Goal: Find specific page/section

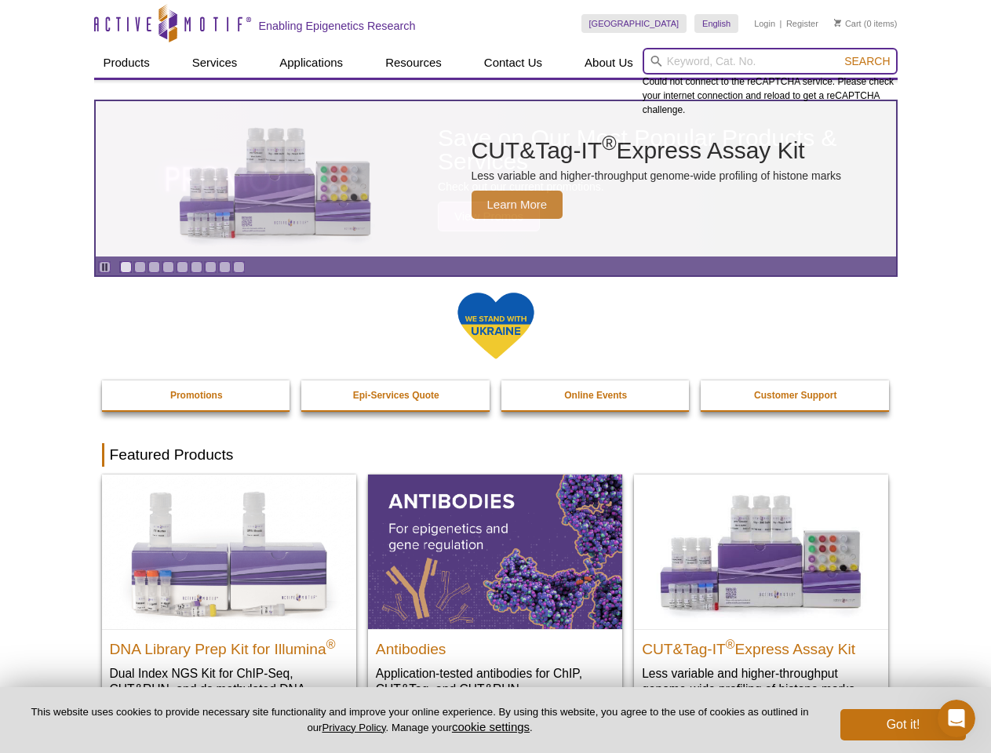
click at [769, 61] on input "search" at bounding box center [769, 61] width 255 height 27
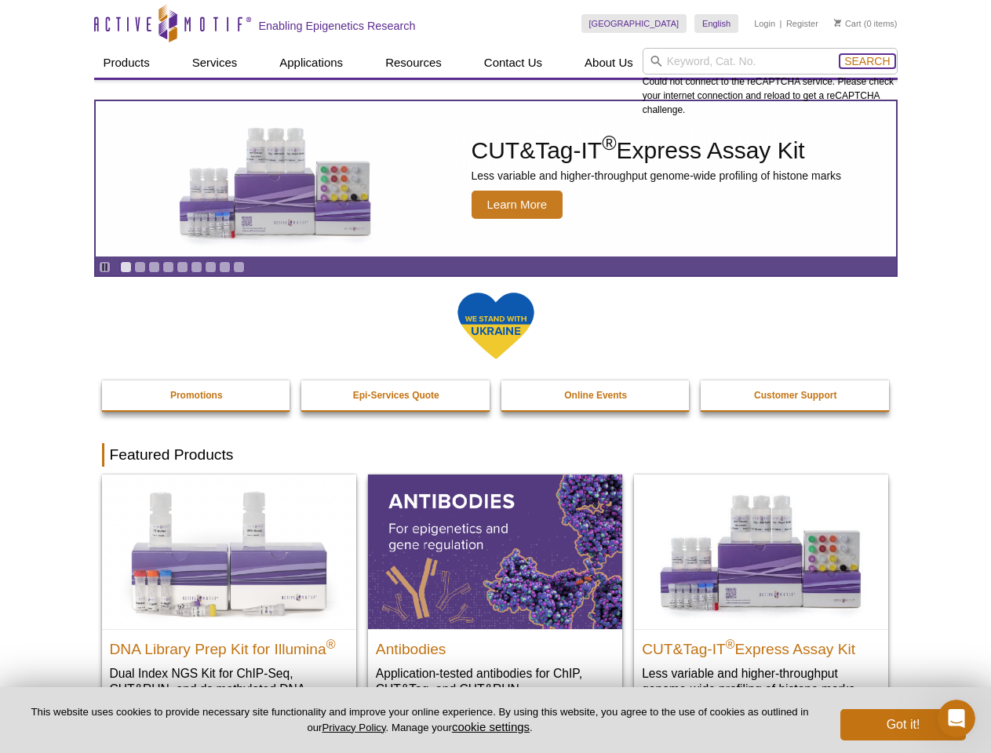
click at [867, 61] on span "Search" at bounding box center [866, 61] width 45 height 13
click at [104, 267] on icon "Pause" at bounding box center [105, 267] width 10 height 10
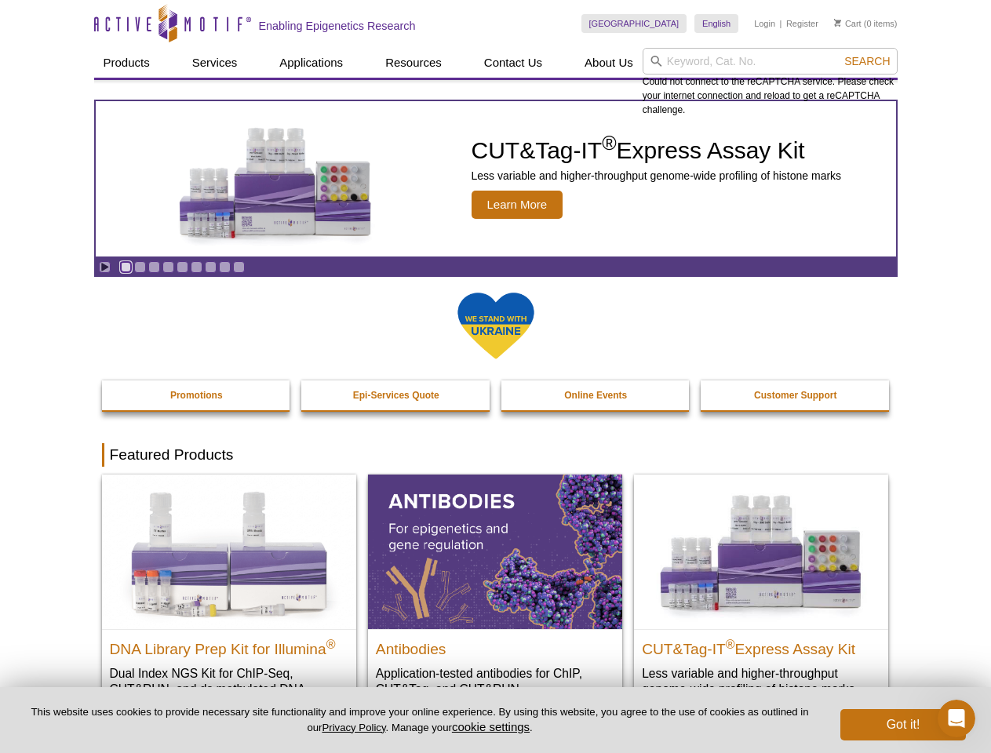
click at [125, 267] on link "Go to slide 1" at bounding box center [126, 267] width 12 height 12
click at [140, 267] on link "Go to slide 2" at bounding box center [140, 267] width 12 height 12
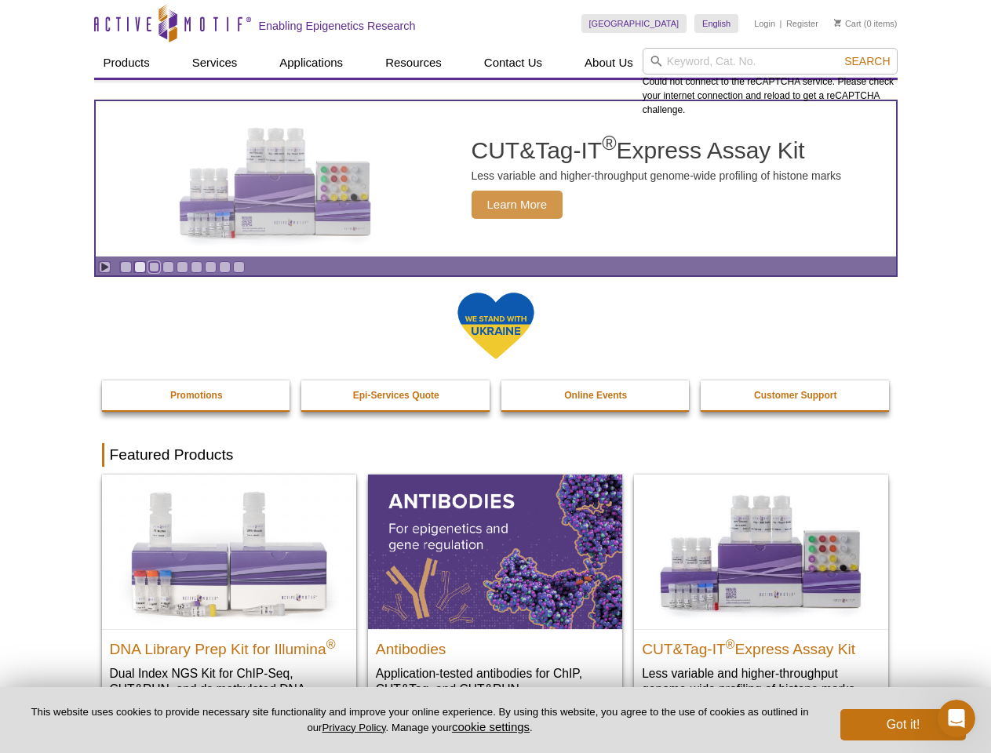
click at [154, 267] on link "Go to slide 3" at bounding box center [154, 267] width 12 height 12
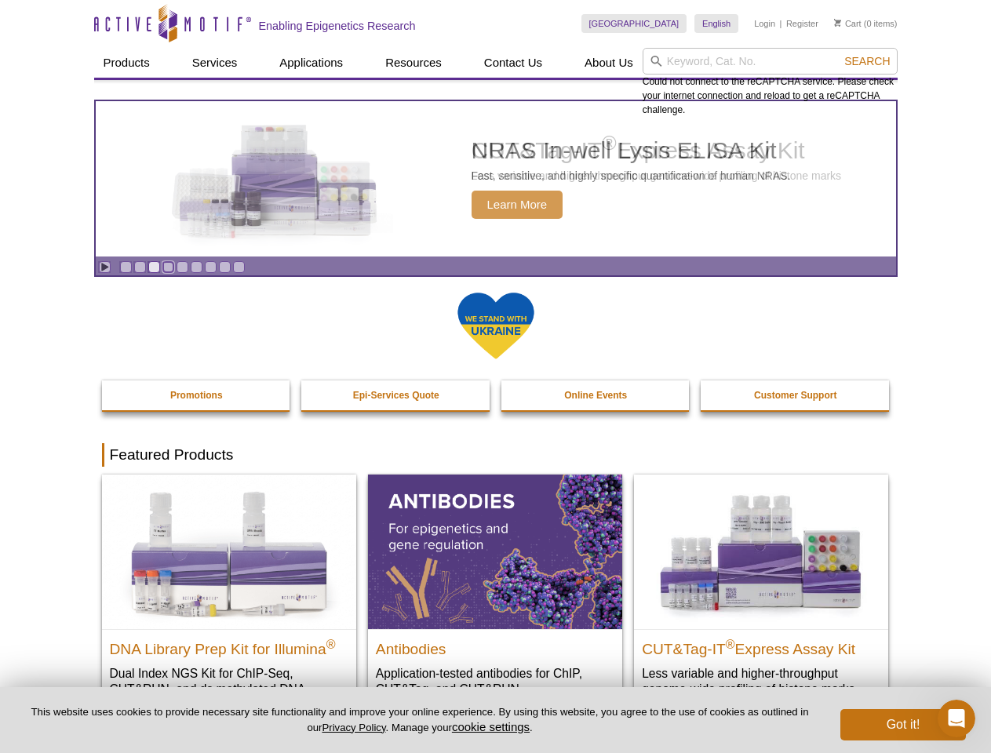
click at [168, 267] on link "Go to slide 4" at bounding box center [168, 267] width 12 height 12
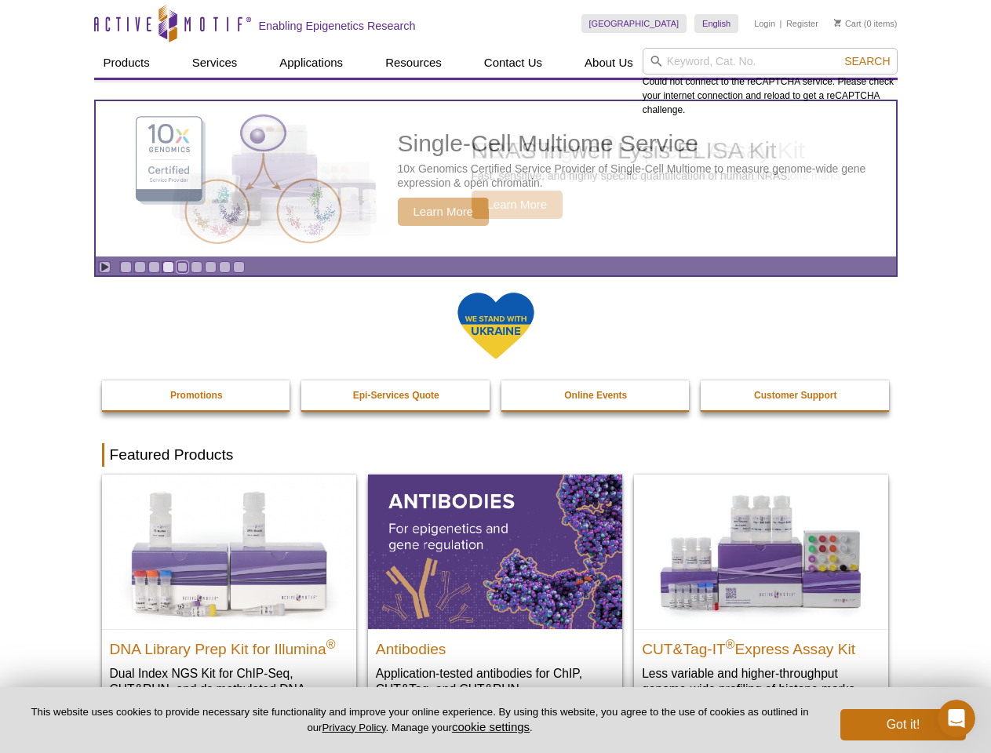
click at [182, 267] on link "Go to slide 5" at bounding box center [182, 267] width 12 height 12
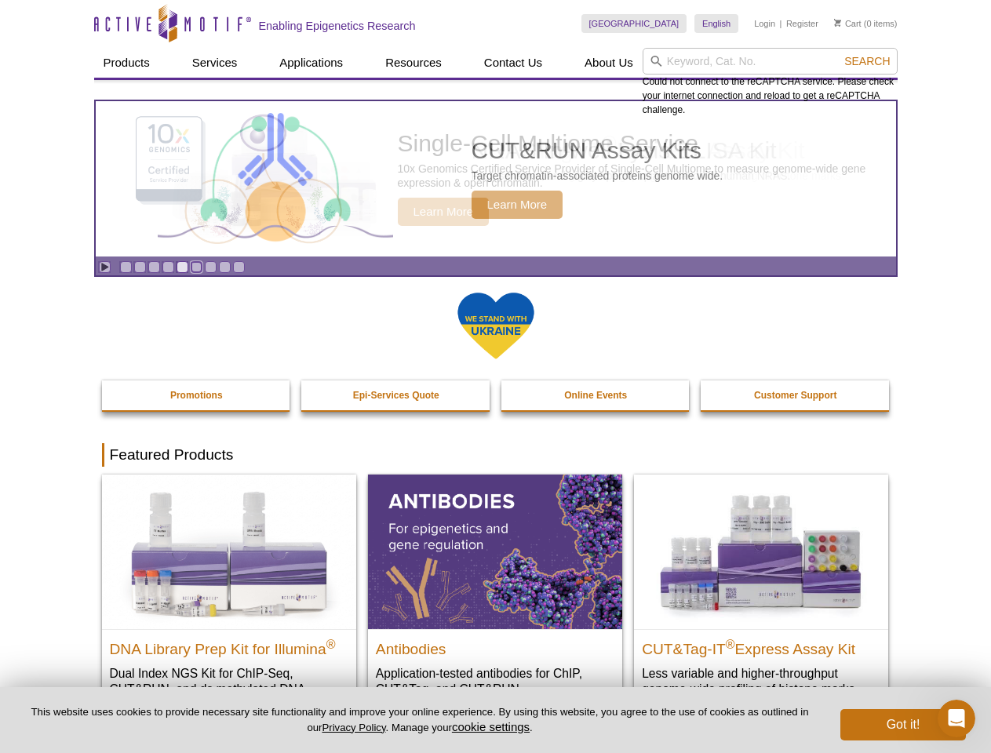
click at [196, 267] on link "Go to slide 6" at bounding box center [197, 267] width 12 height 12
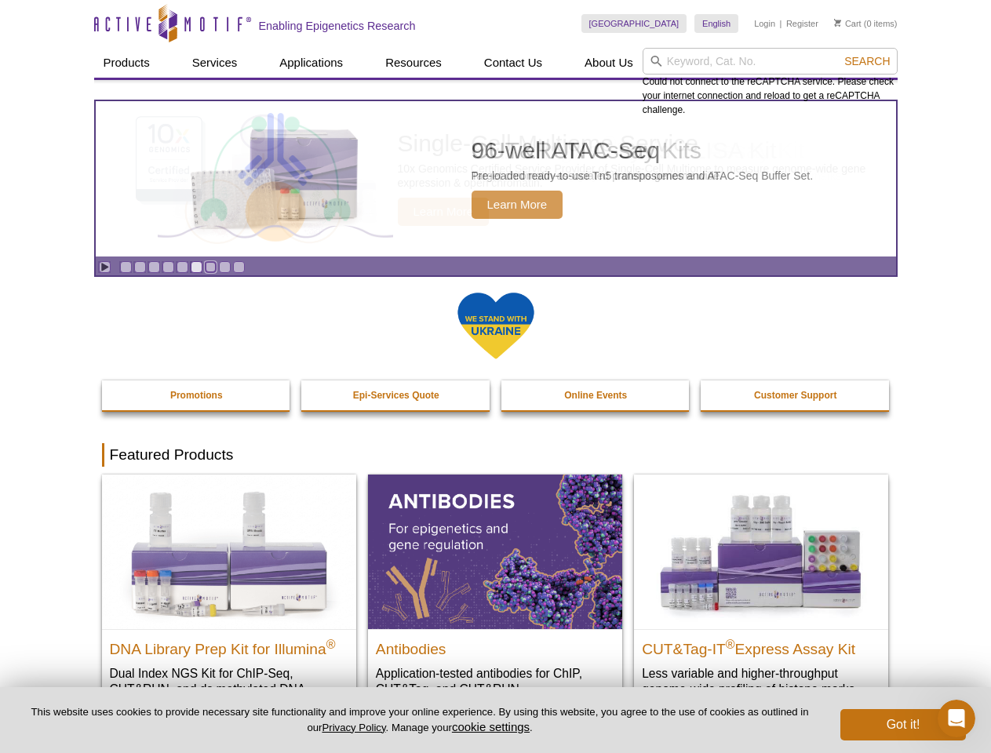
click at [210, 267] on link "Go to slide 7" at bounding box center [211, 267] width 12 height 12
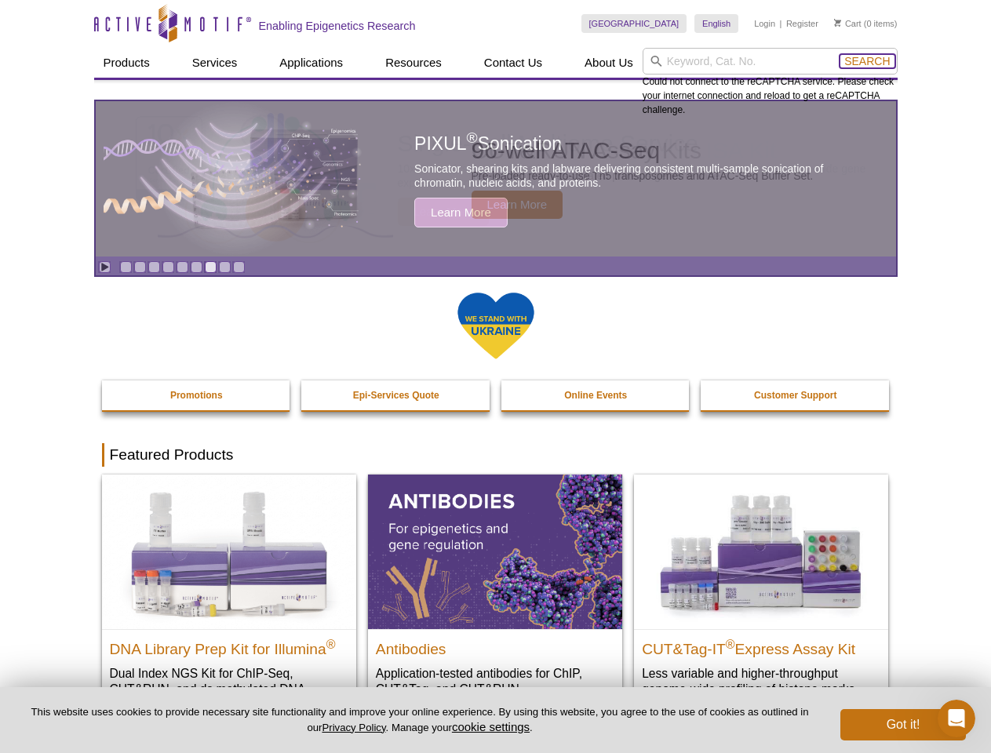
click at [867, 61] on span "Search" at bounding box center [866, 61] width 45 height 13
